Goal: Task Accomplishment & Management: Use online tool/utility

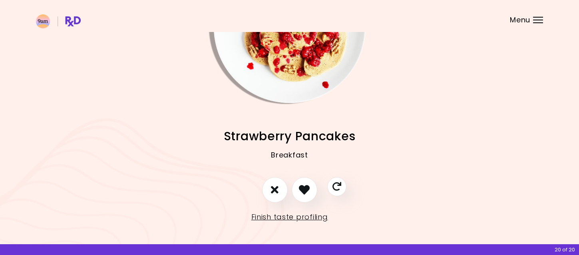
scroll to position [85, 0]
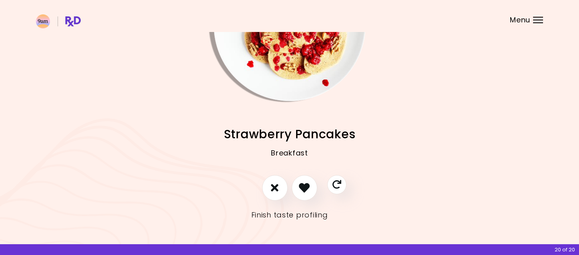
click at [275, 216] on link "Finish taste profiling" at bounding box center [289, 214] width 77 height 13
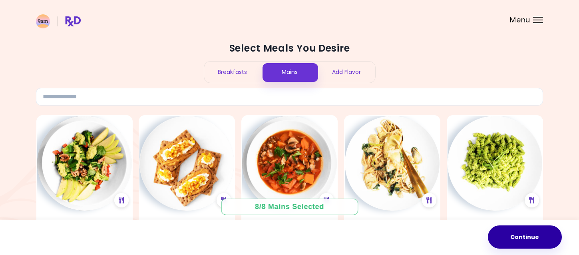
click at [530, 240] on button "Continue" at bounding box center [525, 236] width 74 height 23
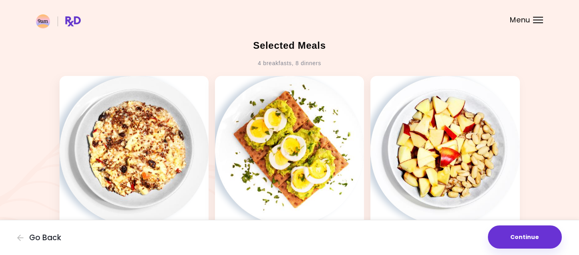
click at [530, 240] on button "Continue" at bounding box center [525, 236] width 74 height 23
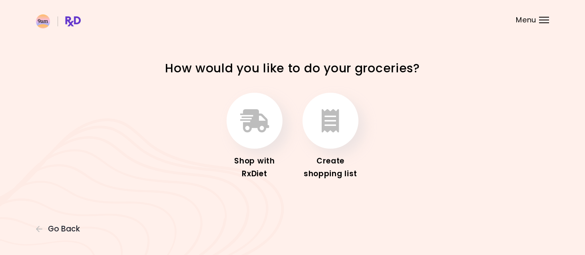
click at [545, 21] on div "Menu" at bounding box center [544, 20] width 10 height 6
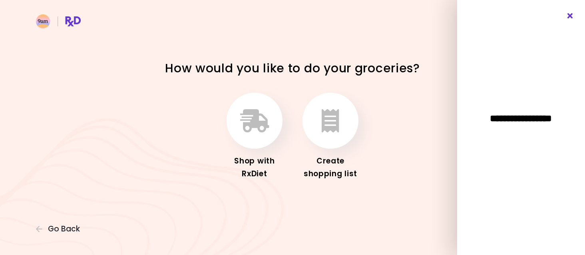
click at [570, 15] on icon "Close" at bounding box center [570, 16] width 8 height 6
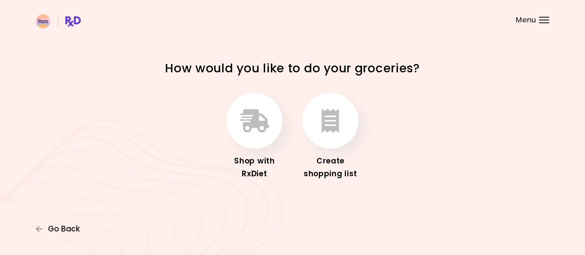
click at [59, 227] on span "Go Back" at bounding box center [64, 228] width 32 height 9
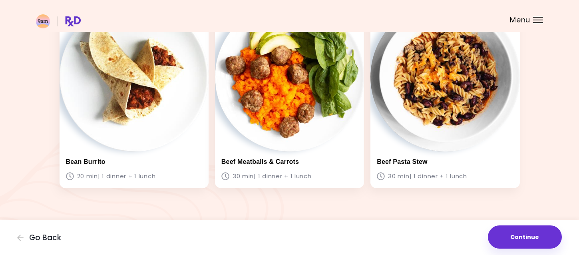
scroll to position [655, 0]
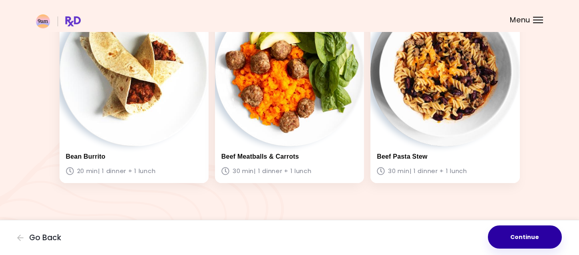
click at [535, 236] on button "Continue" at bounding box center [525, 236] width 74 height 23
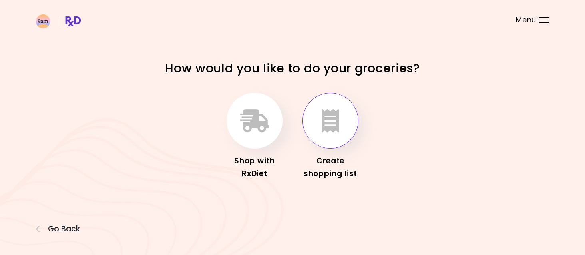
click at [337, 129] on icon "button" at bounding box center [330, 120] width 18 height 23
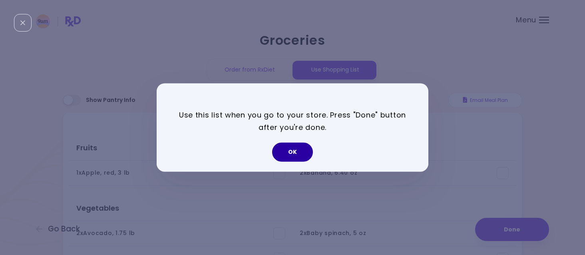
click at [297, 155] on button "OK" at bounding box center [292, 152] width 41 height 19
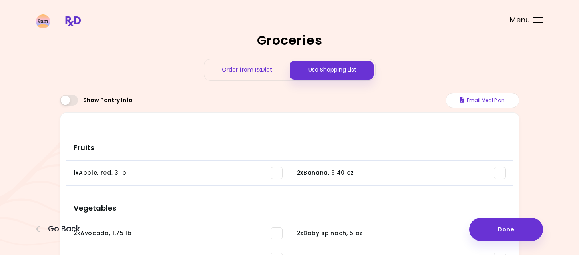
click at [297, 155] on h3 "Fruits" at bounding box center [289, 145] width 446 height 32
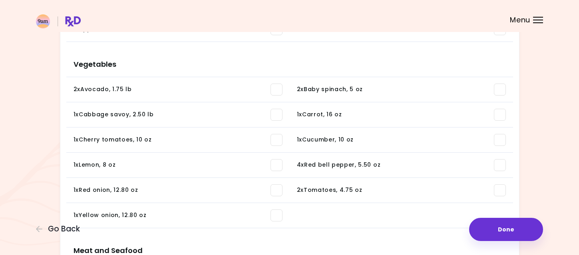
scroll to position [160, 0]
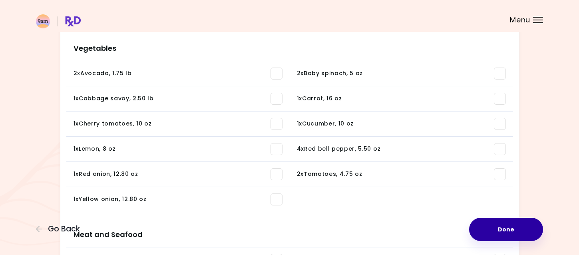
click at [504, 232] on button "Done" at bounding box center [506, 229] width 74 height 23
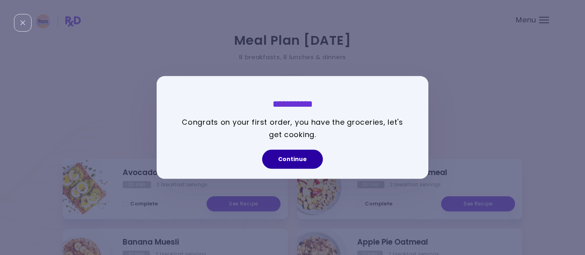
click at [303, 163] on button "Continue" at bounding box center [292, 159] width 61 height 19
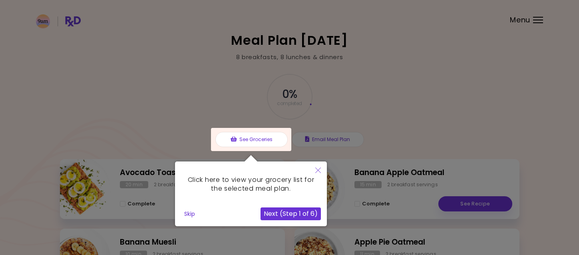
click at [318, 170] on icon "Close" at bounding box center [318, 170] width 6 height 6
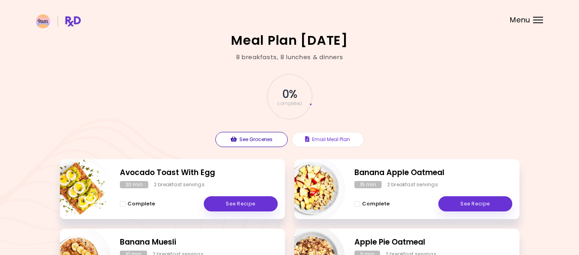
click at [260, 139] on button "See Groceries" at bounding box center [251, 139] width 72 height 15
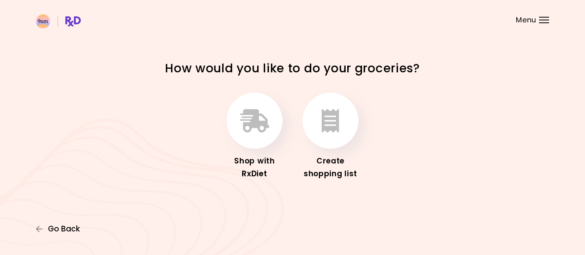
click at [73, 226] on span "Go Back" at bounding box center [64, 228] width 32 height 9
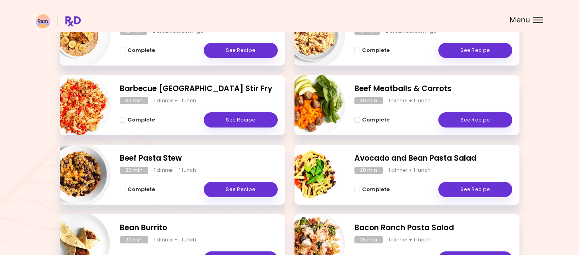
scroll to position [334, 0]
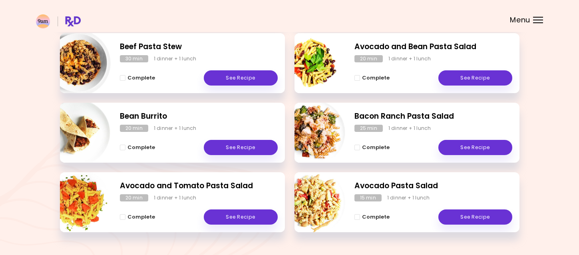
click at [391, 11] on header at bounding box center [289, 16] width 579 height 32
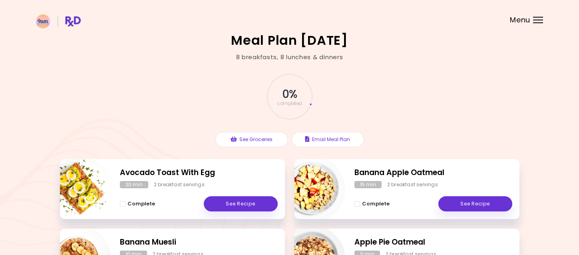
click at [237, 126] on div "See Groceries Email Meal Plan" at bounding box center [289, 137] width 153 height 27
click at [241, 141] on button "See Groceries" at bounding box center [251, 139] width 72 height 15
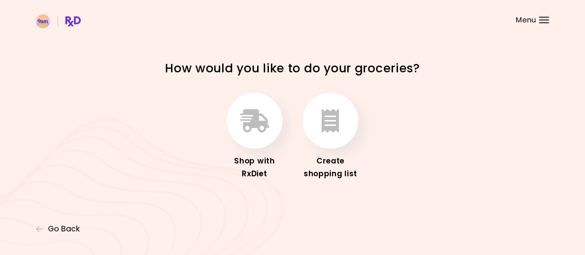
click at [241, 141] on button "button" at bounding box center [254, 121] width 56 height 56
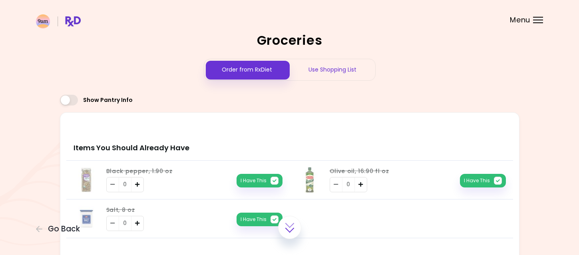
click at [327, 70] on div "Use Shopping List" at bounding box center [332, 69] width 85 height 21
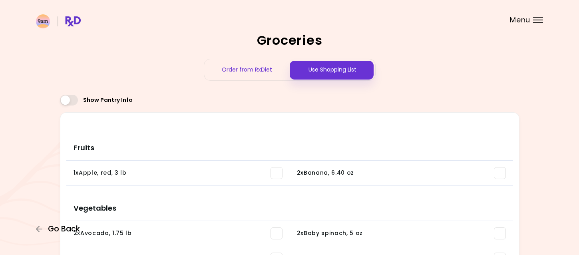
click at [67, 230] on span "Go Back" at bounding box center [64, 228] width 32 height 9
